Goal: Information Seeking & Learning: Learn about a topic

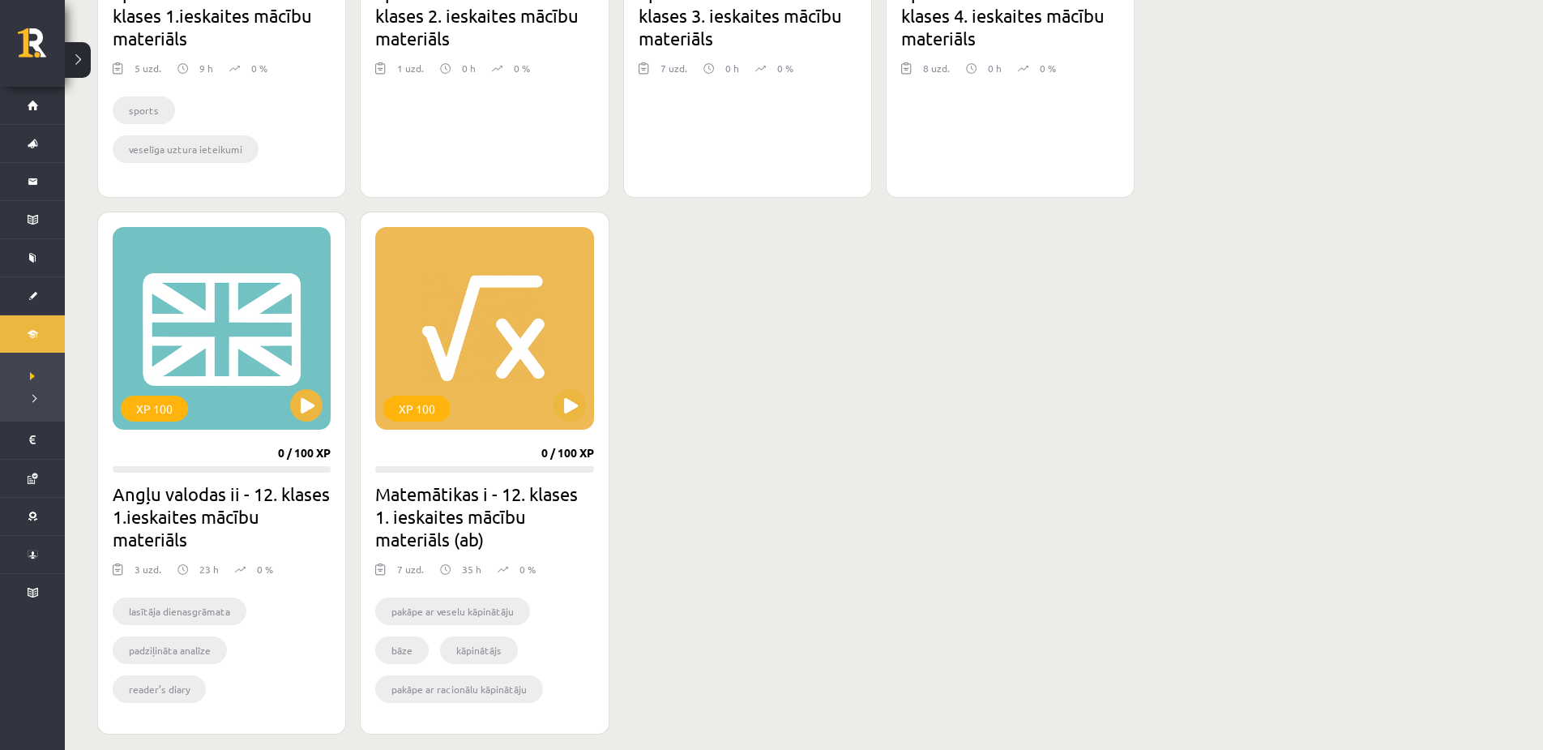
scroll to position [1297, 0]
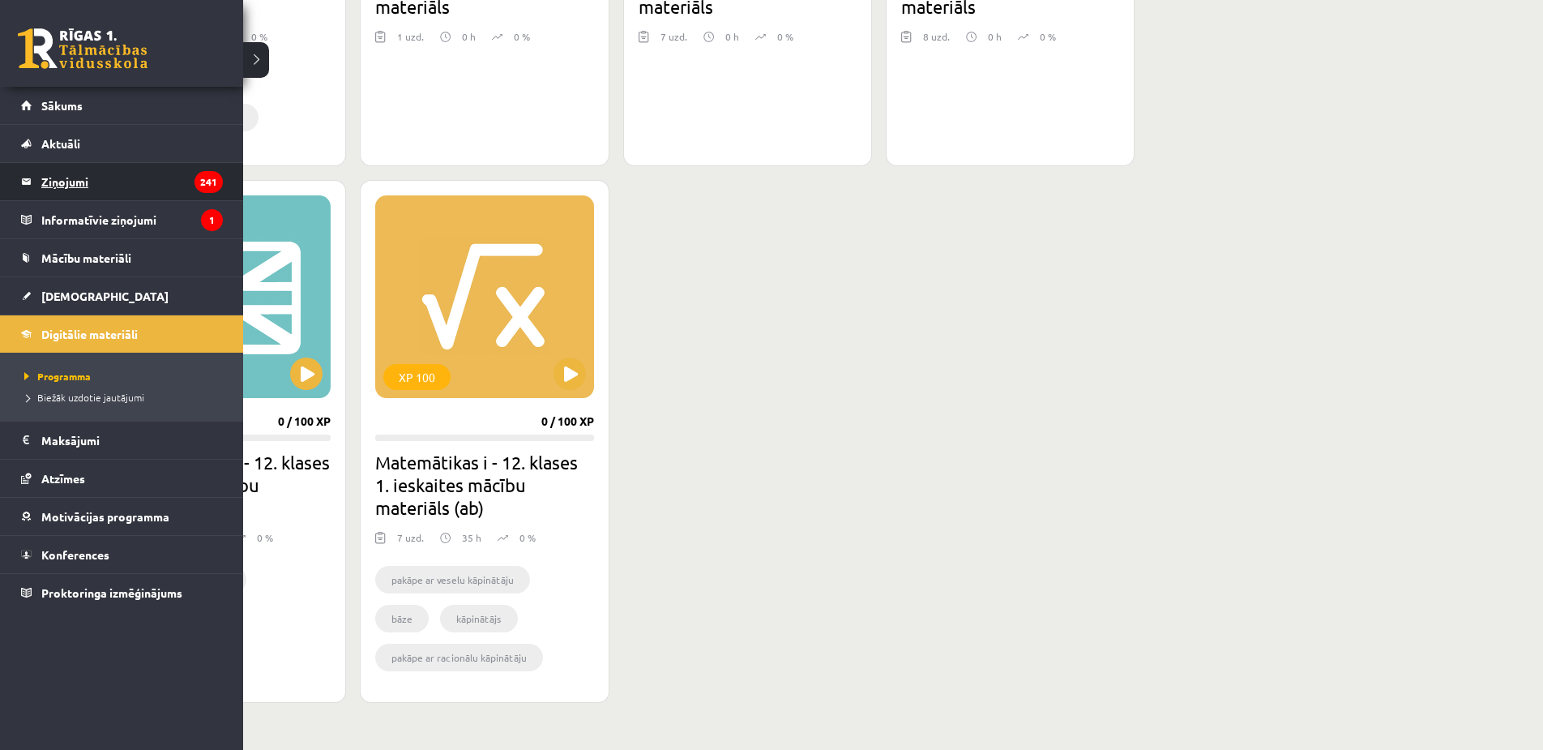
click at [75, 191] on legend "Ziņojumi 241" at bounding box center [132, 181] width 182 height 37
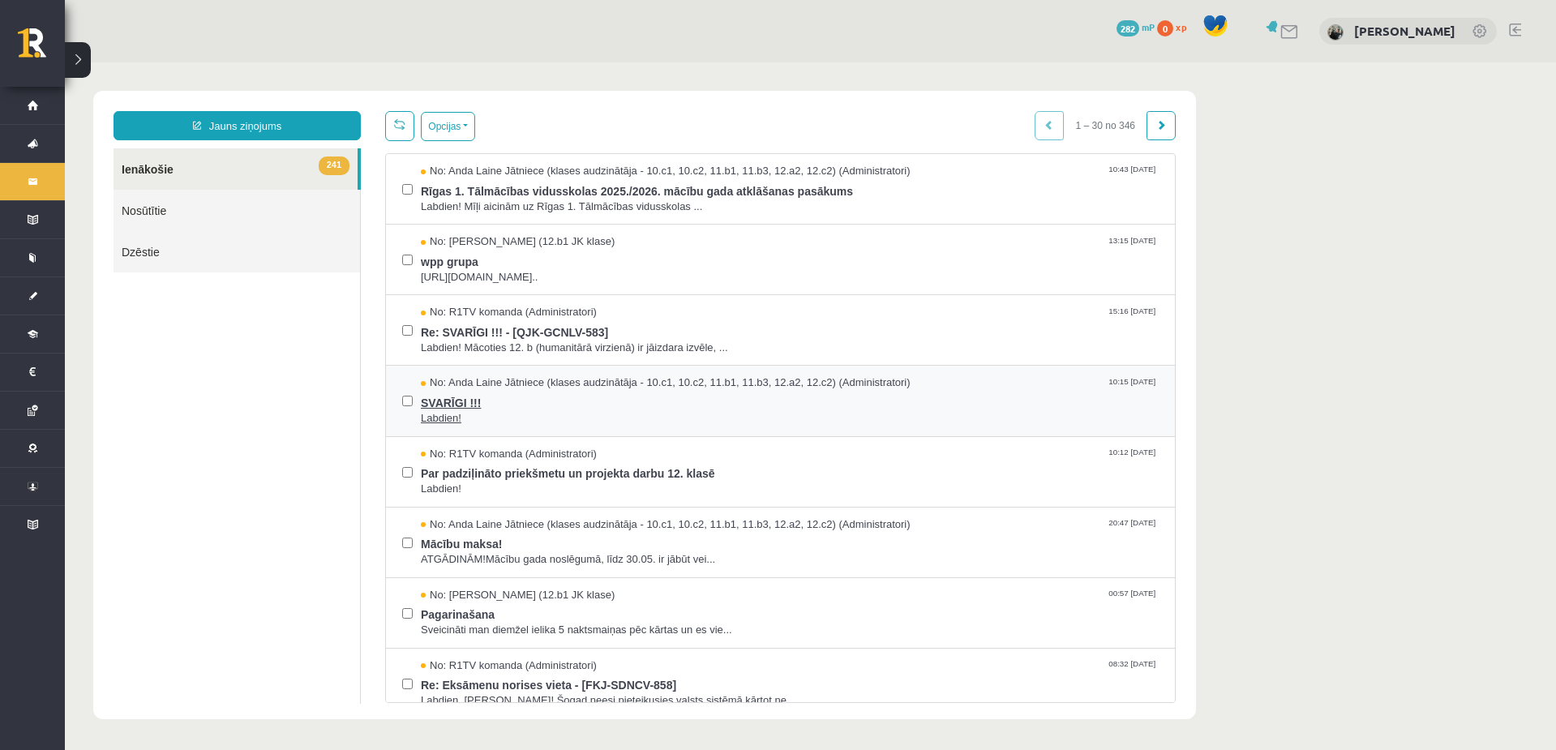
click at [438, 411] on span "Labdien!" at bounding box center [790, 418] width 738 height 15
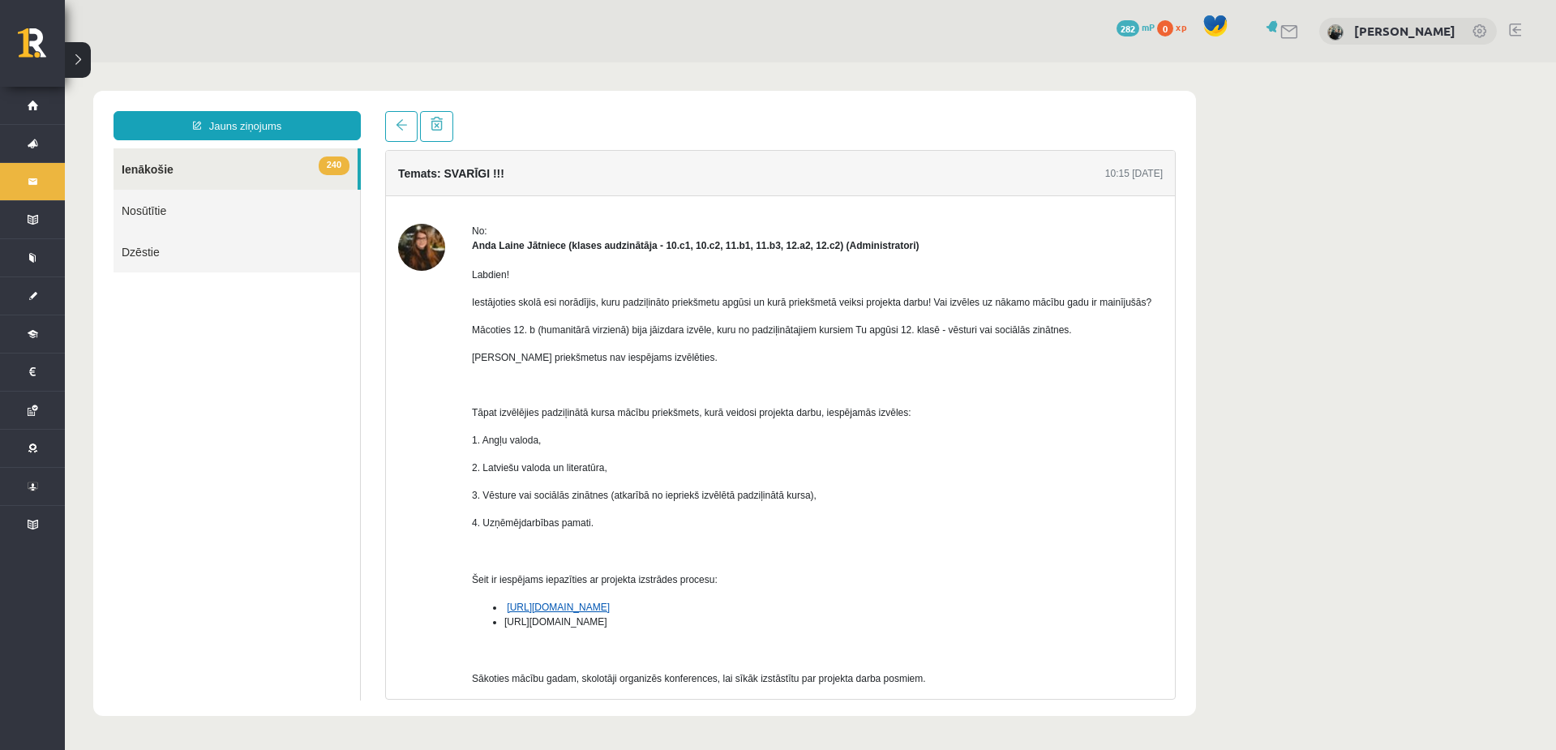
click at [610, 602] on link "[URL][DOMAIN_NAME]" at bounding box center [558, 607] width 103 height 11
drag, startPoint x: 816, startPoint y: 495, endPoint x: 777, endPoint y: 489, distance: 40.2
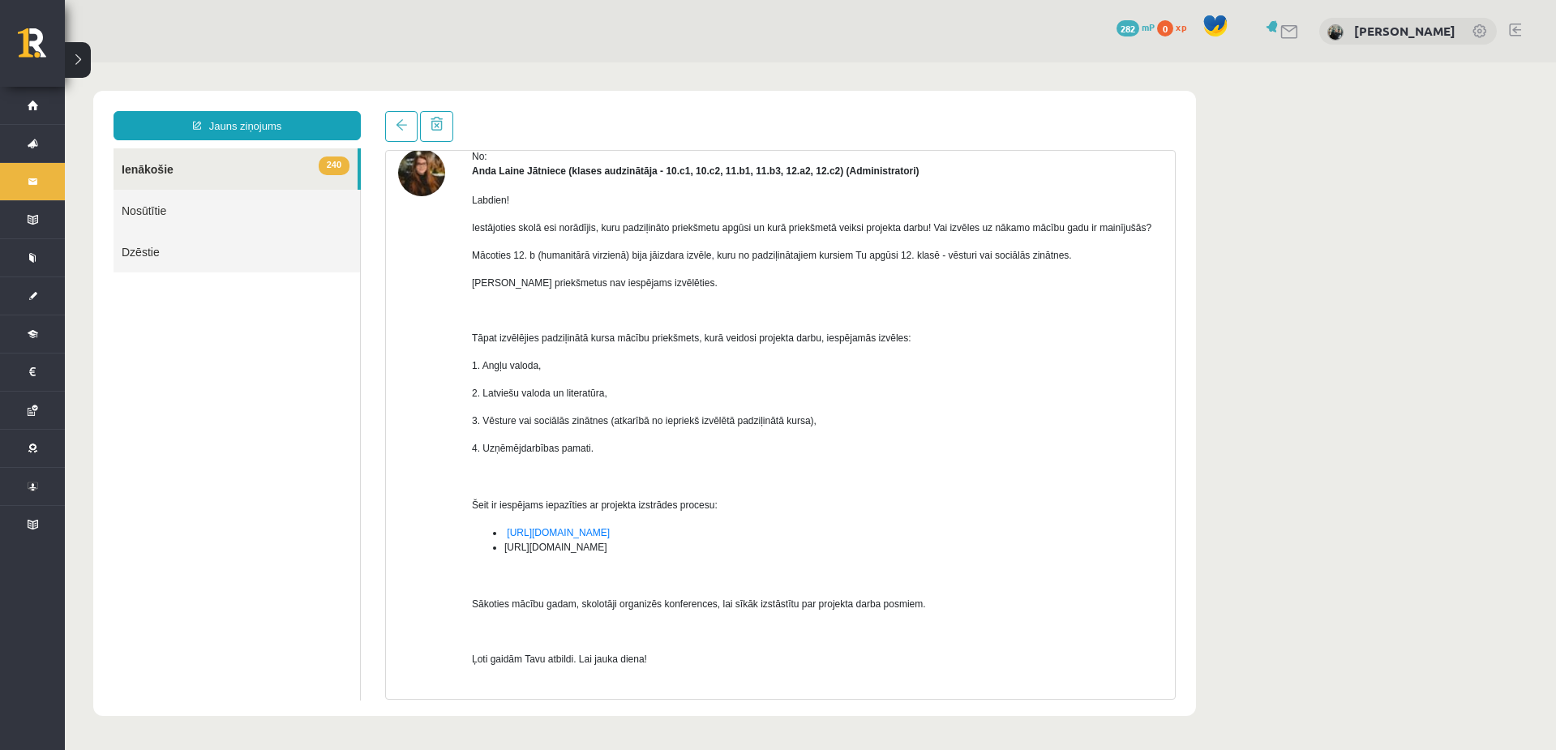
scroll to position [81, 0]
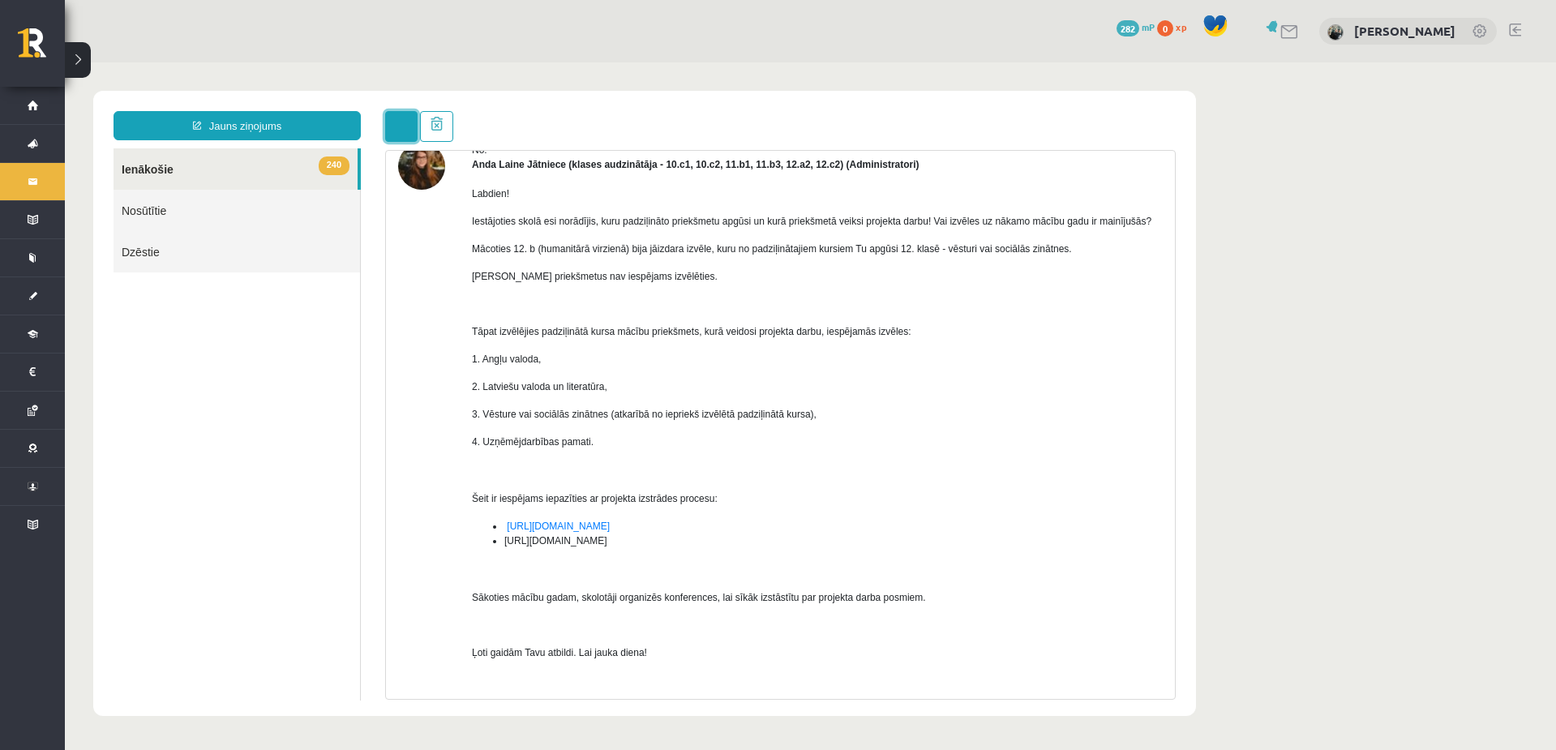
drag, startPoint x: 777, startPoint y: 489, endPoint x: 403, endPoint y: 129, distance: 518.9
click at [403, 129] on span at bounding box center [401, 124] width 11 height 11
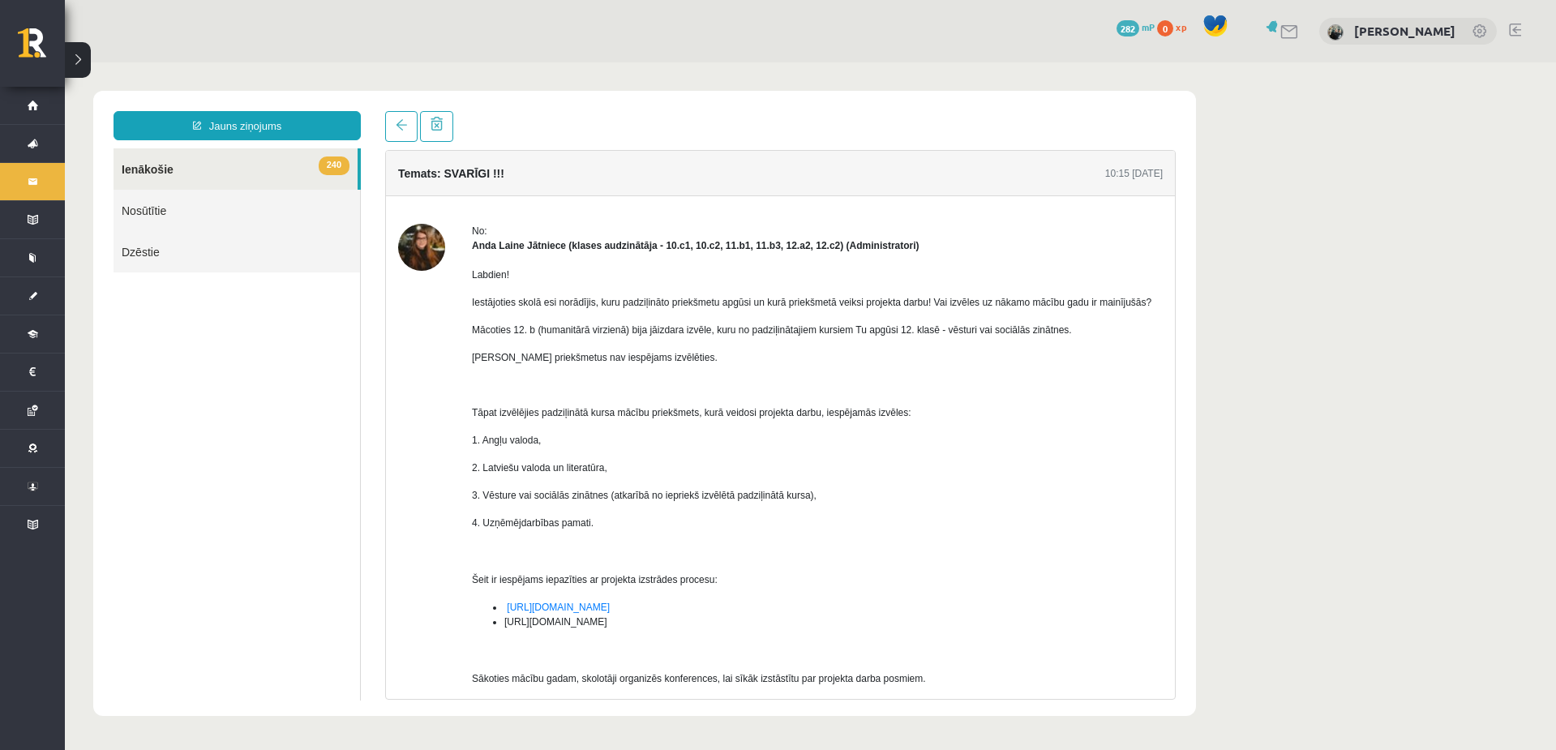
scroll to position [0, 0]
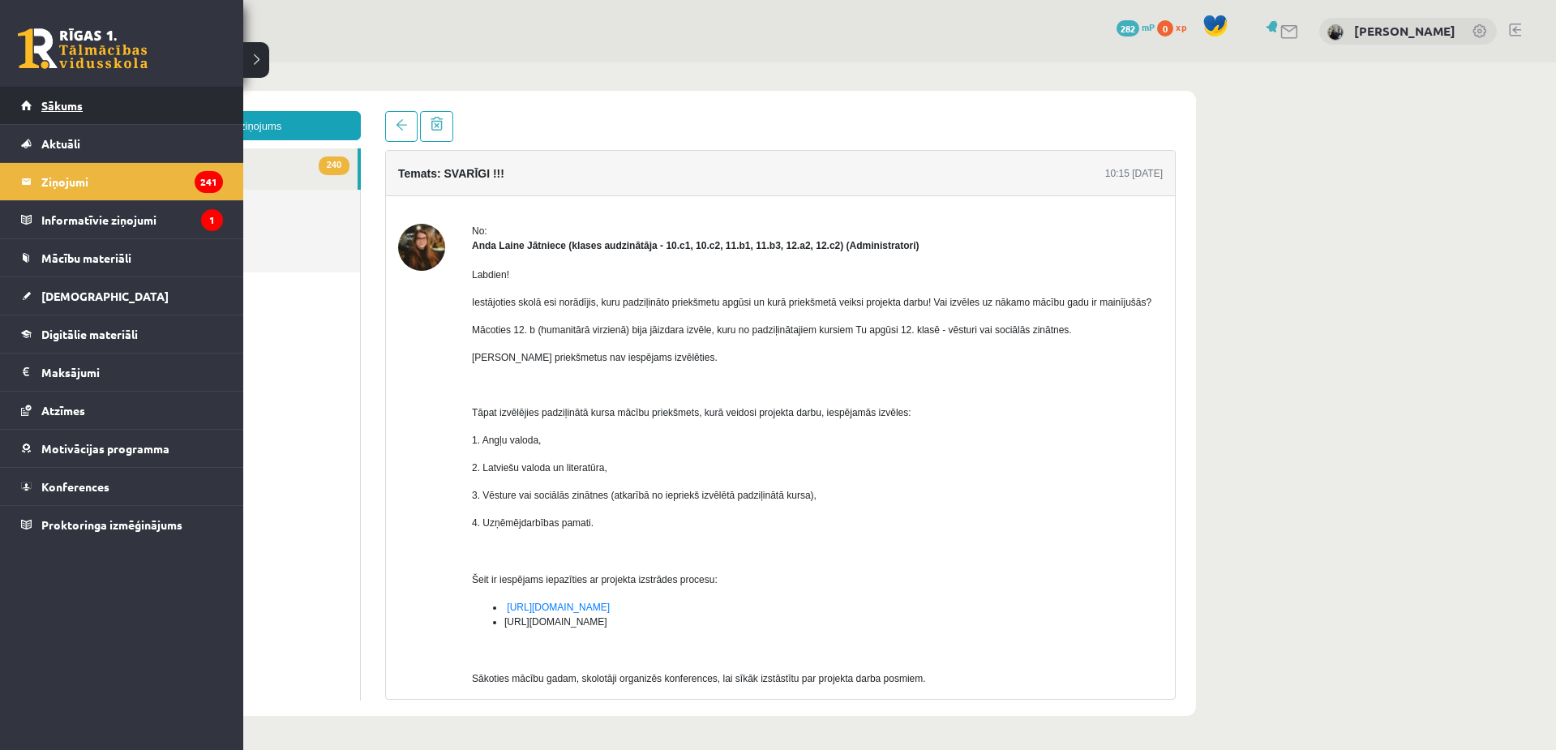
click at [36, 102] on link "Sākums" at bounding box center [122, 105] width 202 height 37
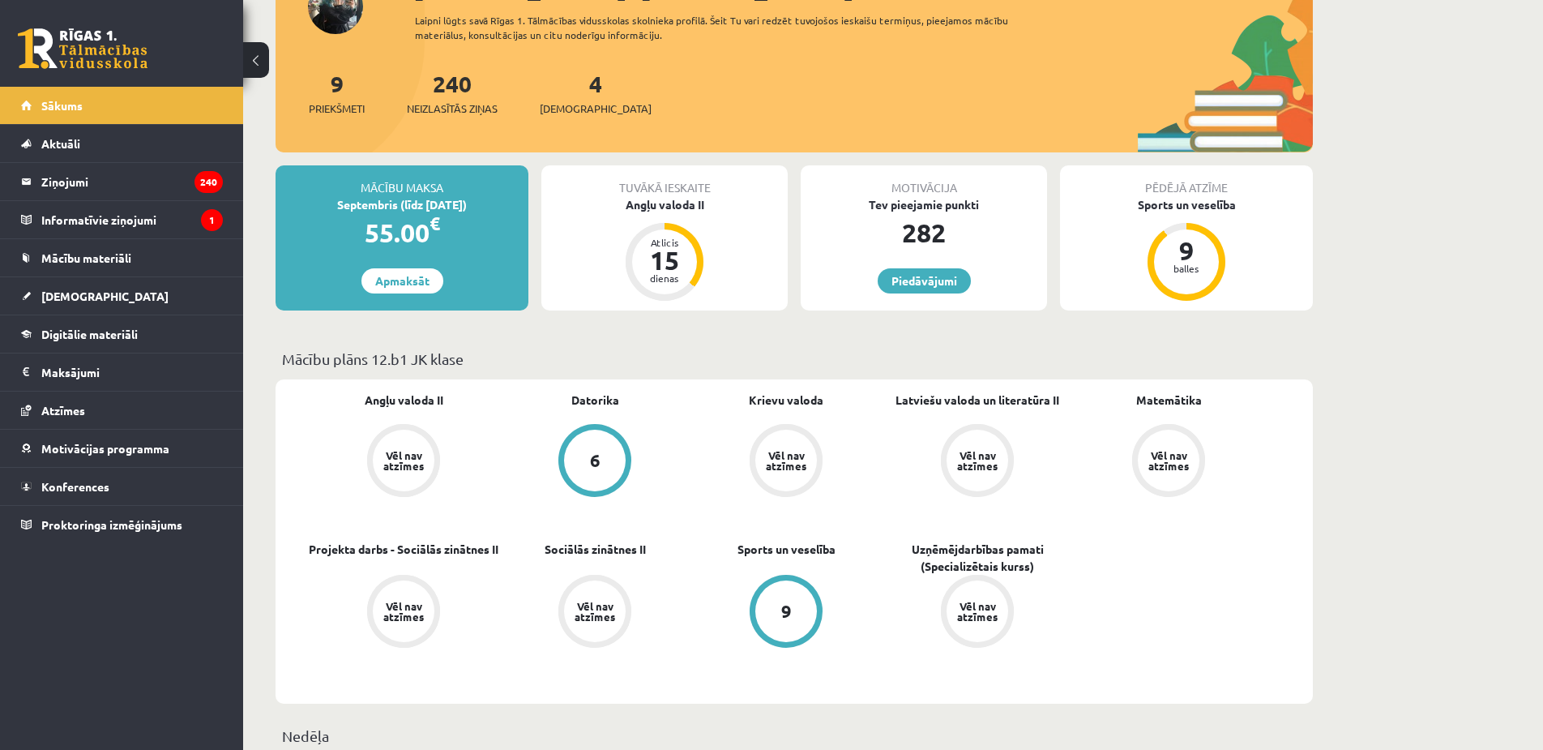
scroll to position [243, 0]
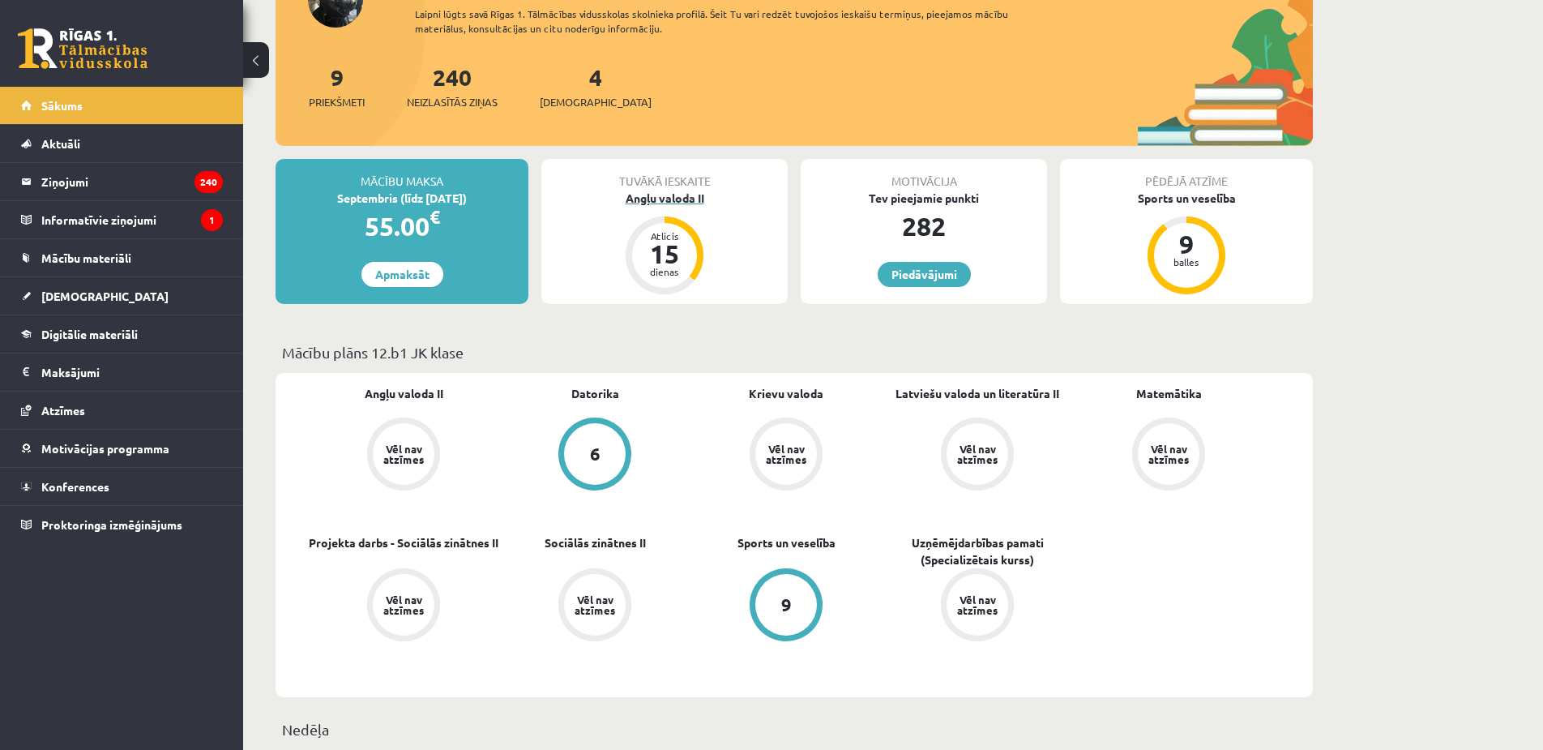
click at [693, 200] on div "Angļu valoda II" at bounding box center [665, 198] width 246 height 17
